Goal: Find specific page/section: Find specific page/section

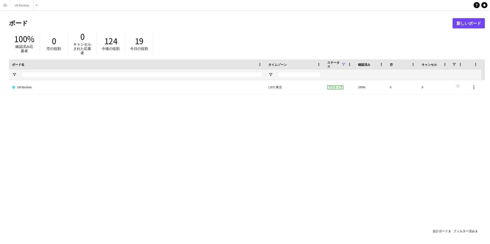
click at [9, 7] on button "メニュー" at bounding box center [5, 5] width 10 height 10
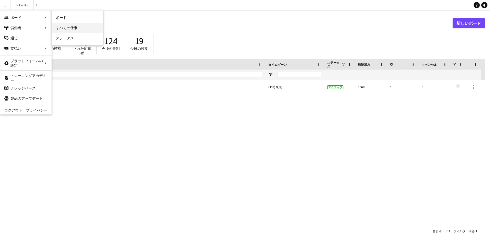
click at [61, 28] on link "すべての仕事" at bounding box center [77, 28] width 51 height 10
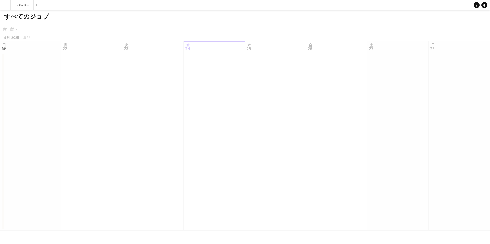
scroll to position [0, 122]
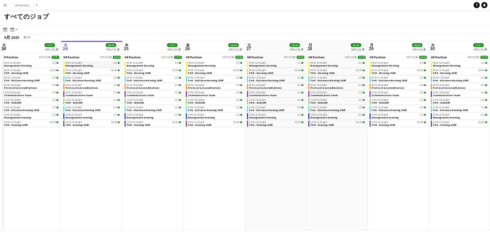
click at [101, 66] on link "08:00-16:00 JST 2/2 Management Morning" at bounding box center [92, 64] width 54 height 6
